Goal: Task Accomplishment & Management: Complete application form

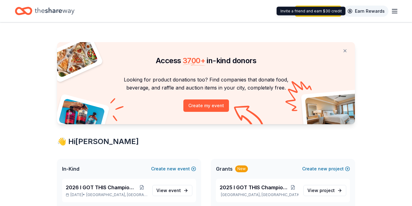
click at [388, 11] on link "Earn Rewards" at bounding box center [366, 11] width 45 height 11
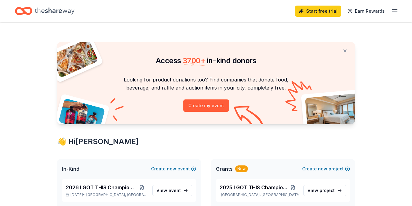
click at [393, 11] on icon "button" at bounding box center [394, 10] width 7 height 7
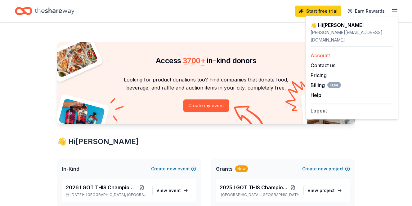
click at [321, 52] on link "Account" at bounding box center [321, 55] width 20 height 6
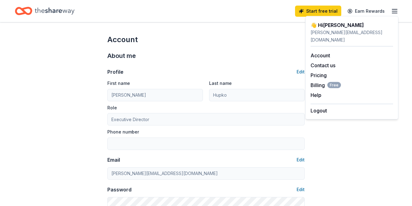
click at [61, 11] on icon "Home" at bounding box center [55, 11] width 40 height 13
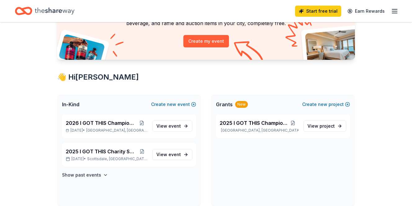
scroll to position [67, 0]
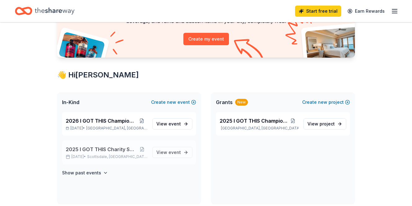
click at [110, 150] on span "2025 I GOT THIS Charity Scramble" at bounding box center [101, 149] width 71 height 7
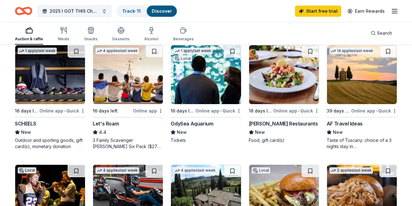
scroll to position [308, 0]
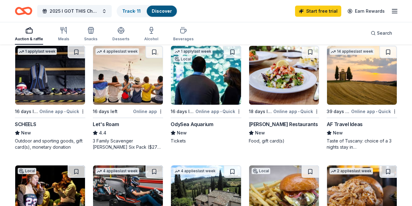
click at [351, 125] on div "AF Travel Ideas" at bounding box center [345, 124] width 36 height 7
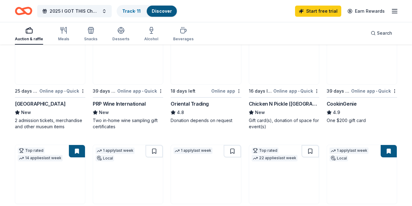
scroll to position [89, 0]
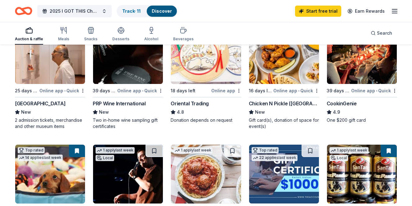
click at [272, 103] on div "Chicken N Pickle (Glendale)" at bounding box center [284, 103] width 70 height 7
click at [119, 33] on icon "button" at bounding box center [120, 30] width 7 height 7
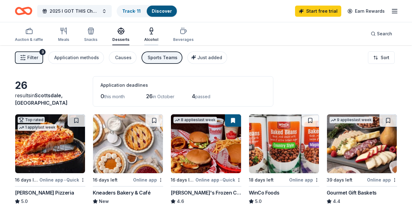
click at [148, 32] on icon "button" at bounding box center [151, 30] width 7 height 7
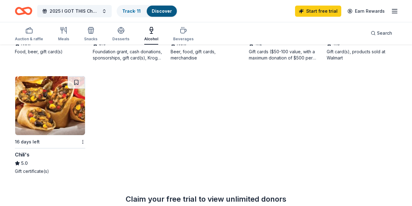
scroll to position [391, 0]
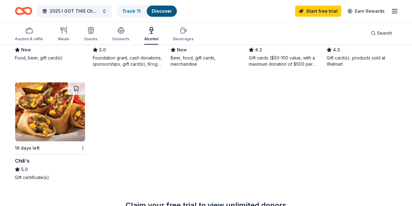
click at [28, 161] on div "Chili's" at bounding box center [22, 160] width 14 height 7
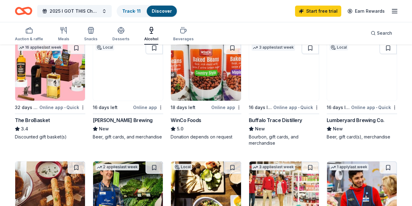
scroll to position [193, 0]
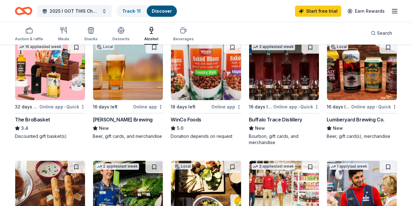
click at [277, 118] on div "Buffalo Trace Distillery" at bounding box center [275, 119] width 53 height 7
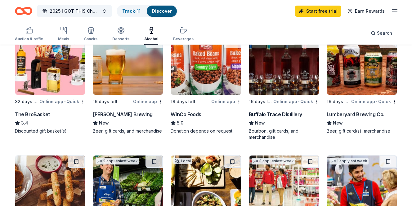
scroll to position [199, 0]
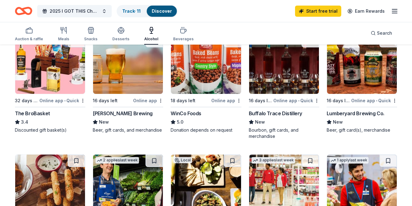
click at [48, 101] on div "Online app • Quick" at bounding box center [62, 101] width 46 height 8
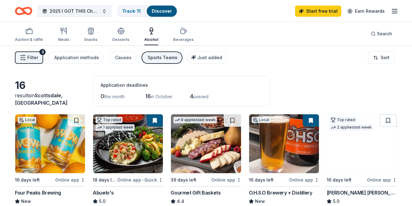
scroll to position [0, 0]
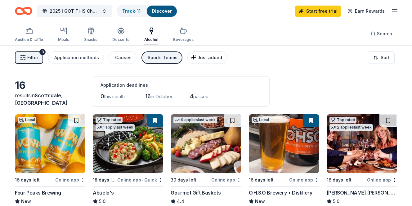
click at [197, 56] on span "Just added" at bounding box center [209, 57] width 25 height 5
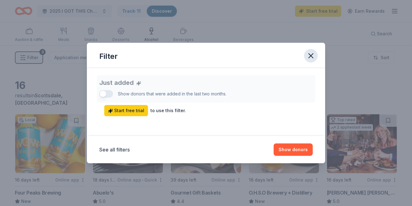
click at [309, 54] on icon "button" at bounding box center [311, 56] width 4 height 4
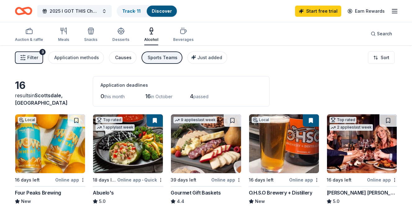
click at [116, 58] on div "Causes" at bounding box center [123, 57] width 16 height 7
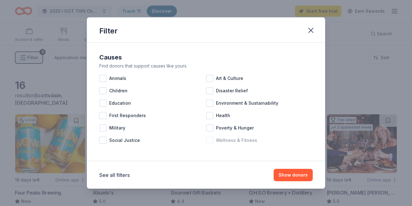
click at [212, 140] on div at bounding box center [209, 140] width 7 height 7
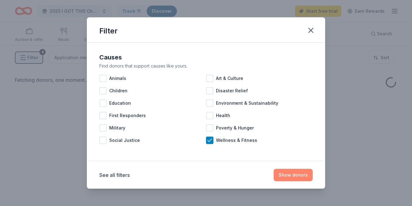
click at [290, 174] on button "Show donors" at bounding box center [293, 175] width 39 height 12
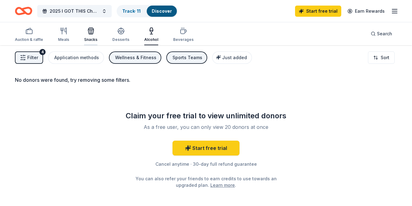
click at [88, 34] on icon "button" at bounding box center [91, 32] width 6 height 4
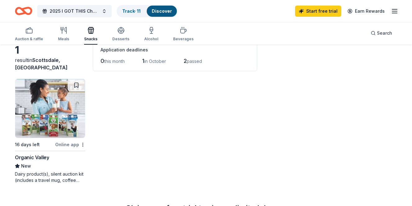
scroll to position [36, 0]
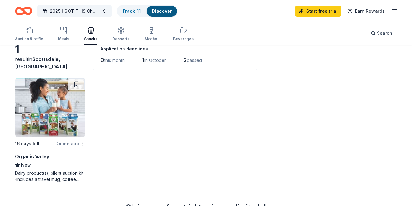
click at [36, 157] on div "Organic Valley" at bounding box center [32, 156] width 34 height 7
click at [117, 34] on div "Desserts" at bounding box center [120, 34] width 17 height 15
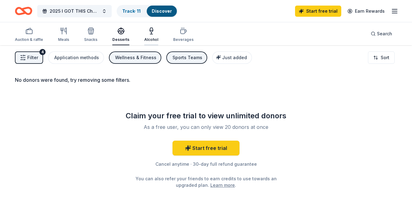
click at [150, 32] on icon "button" at bounding box center [151, 30] width 3 height 4
click at [56, 28] on div "Auction & raffle Meals Snacks Desserts Alcohol Beverages" at bounding box center [104, 35] width 179 height 20
click at [65, 31] on icon "button" at bounding box center [66, 31] width 2 height 6
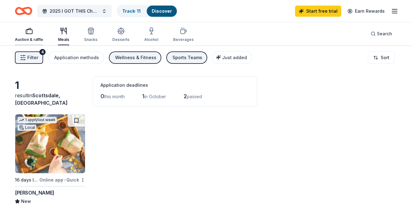
click at [30, 31] on icon "button" at bounding box center [28, 30] width 7 height 7
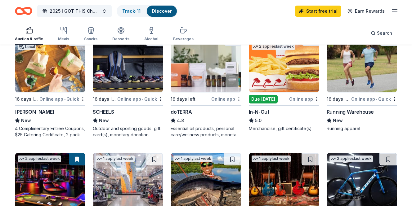
scroll to position [83, 0]
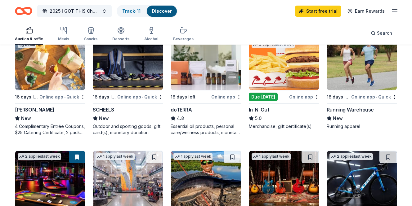
click at [265, 123] on div "In-N-Out 5.0 Merchandise, gift certificate(s)" at bounding box center [284, 118] width 70 height 24
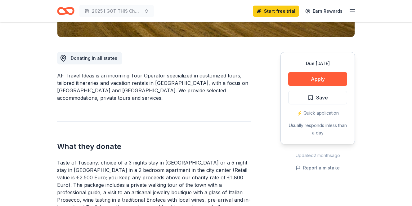
scroll to position [152, 0]
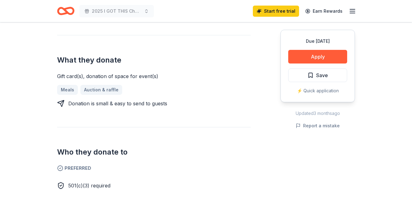
scroll to position [230, 0]
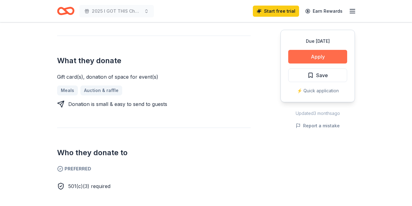
click at [316, 56] on button "Apply" at bounding box center [317, 57] width 59 height 14
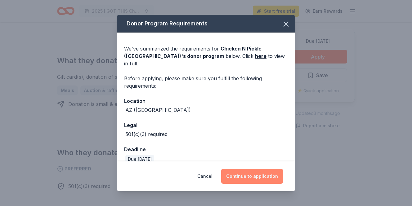
click at [253, 176] on button "Continue to application" at bounding box center [252, 176] width 62 height 15
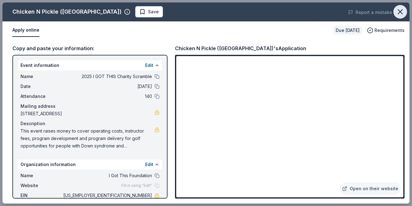
click at [400, 11] on icon "button" at bounding box center [400, 11] width 9 height 9
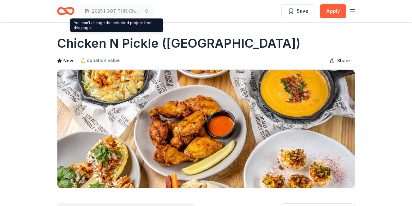
scroll to position [0, 0]
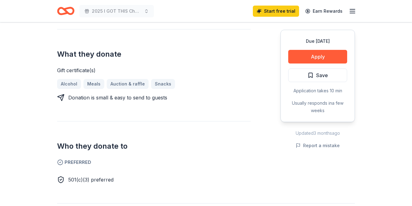
scroll to position [230, 0]
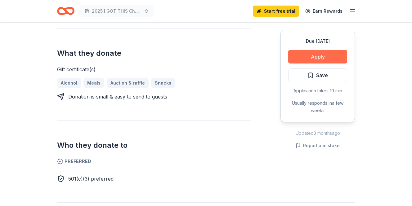
click at [307, 56] on button "Apply" at bounding box center [317, 57] width 59 height 14
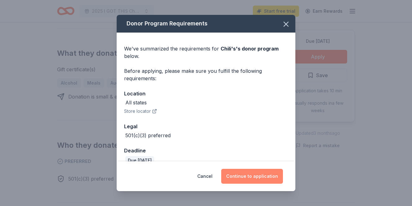
click at [248, 176] on button "Continue to application" at bounding box center [252, 176] width 62 height 15
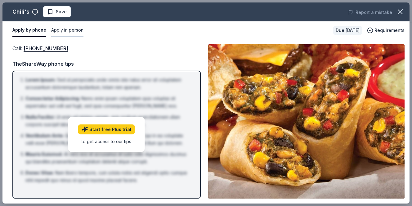
click at [74, 30] on button "Apply in person" at bounding box center [67, 30] width 32 height 13
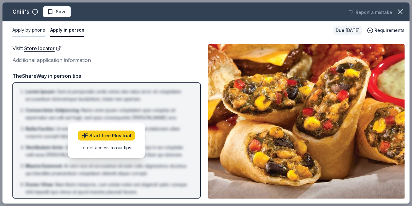
click at [25, 31] on button "Apply by phone" at bounding box center [28, 30] width 33 height 13
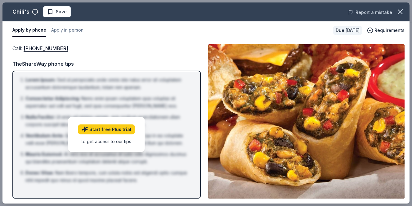
click at [368, 11] on button "Report a mistake" at bounding box center [370, 12] width 44 height 7
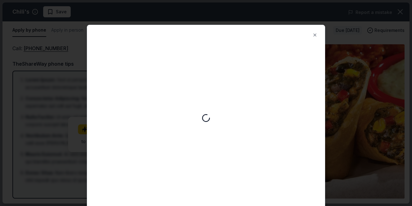
scroll to position [0, 0]
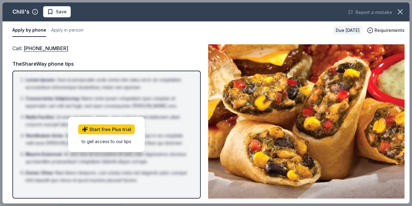
drag, startPoint x: 5, startPoint y: 19, endPoint x: 66, endPoint y: 52, distance: 69.3
drag, startPoint x: 7, startPoint y: 12, endPoint x: 107, endPoint y: 83, distance: 123.3
click at [107, 83] on div "Chili's Save Report a mistake Apply by phone Apply in person Due in 16 days Req…" at bounding box center [205, 102] width 407 height 201
click at [363, 11] on button "Report a mistake" at bounding box center [370, 12] width 44 height 7
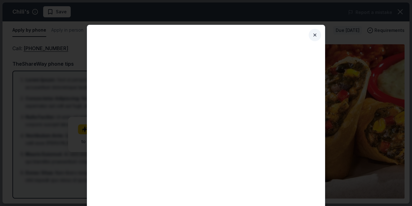
click at [313, 34] on button "Close" at bounding box center [315, 35] width 12 height 12
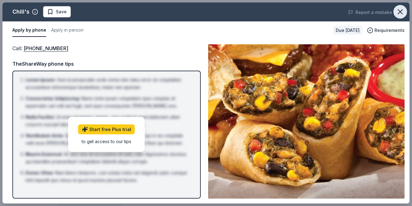
click at [402, 11] on icon "button" at bounding box center [400, 11] width 9 height 9
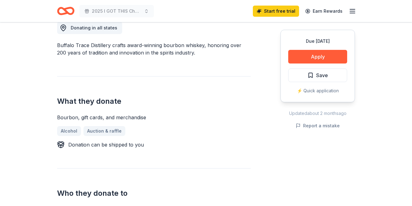
scroll to position [181, 0]
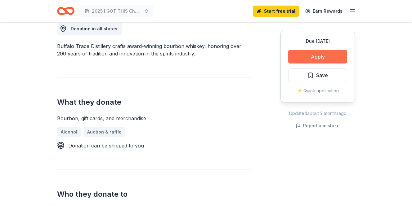
click at [311, 54] on button "Apply" at bounding box center [317, 57] width 59 height 14
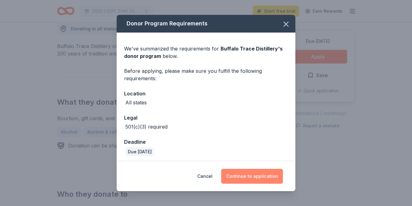
click at [249, 177] on button "Continue to application" at bounding box center [252, 176] width 62 height 15
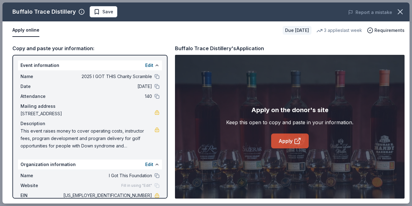
click at [284, 142] on link "Apply" at bounding box center [290, 141] width 38 height 15
click at [401, 12] on icon "button" at bounding box center [400, 12] width 4 height 4
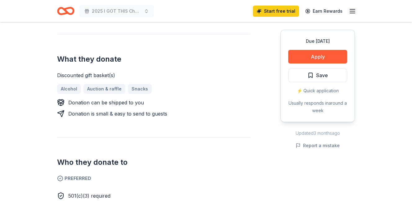
scroll to position [231, 0]
click at [320, 56] on button "Apply" at bounding box center [317, 57] width 59 height 14
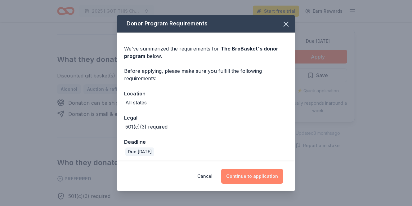
click at [256, 175] on button "Continue to application" at bounding box center [252, 176] width 62 height 15
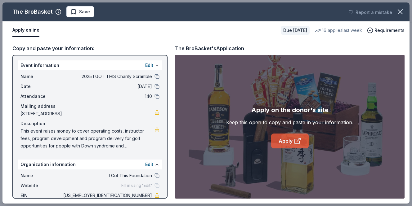
click at [287, 143] on link "Apply" at bounding box center [290, 141] width 38 height 15
click at [398, 14] on icon "button" at bounding box center [400, 11] width 9 height 9
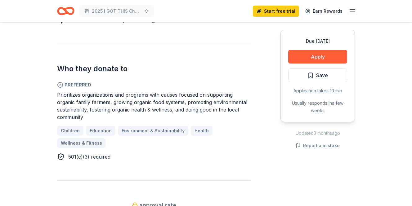
scroll to position [319, 0]
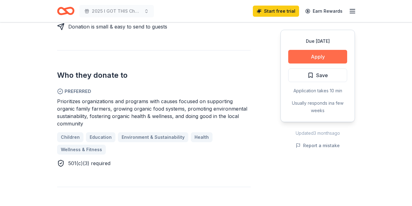
click at [316, 56] on button "Apply" at bounding box center [317, 57] width 59 height 14
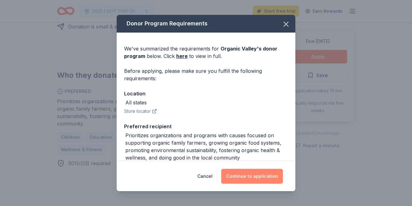
click at [250, 174] on button "Continue to application" at bounding box center [252, 176] width 62 height 15
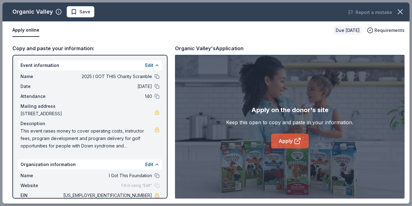
click at [288, 138] on link "Apply" at bounding box center [290, 141] width 38 height 15
click at [364, 12] on button "Report a mistake" at bounding box center [370, 12] width 44 height 7
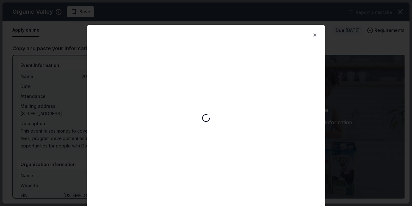
scroll to position [0, 0]
click at [315, 35] on button "Close" at bounding box center [315, 35] width 12 height 12
